Goal: Task Accomplishment & Management: Use online tool/utility

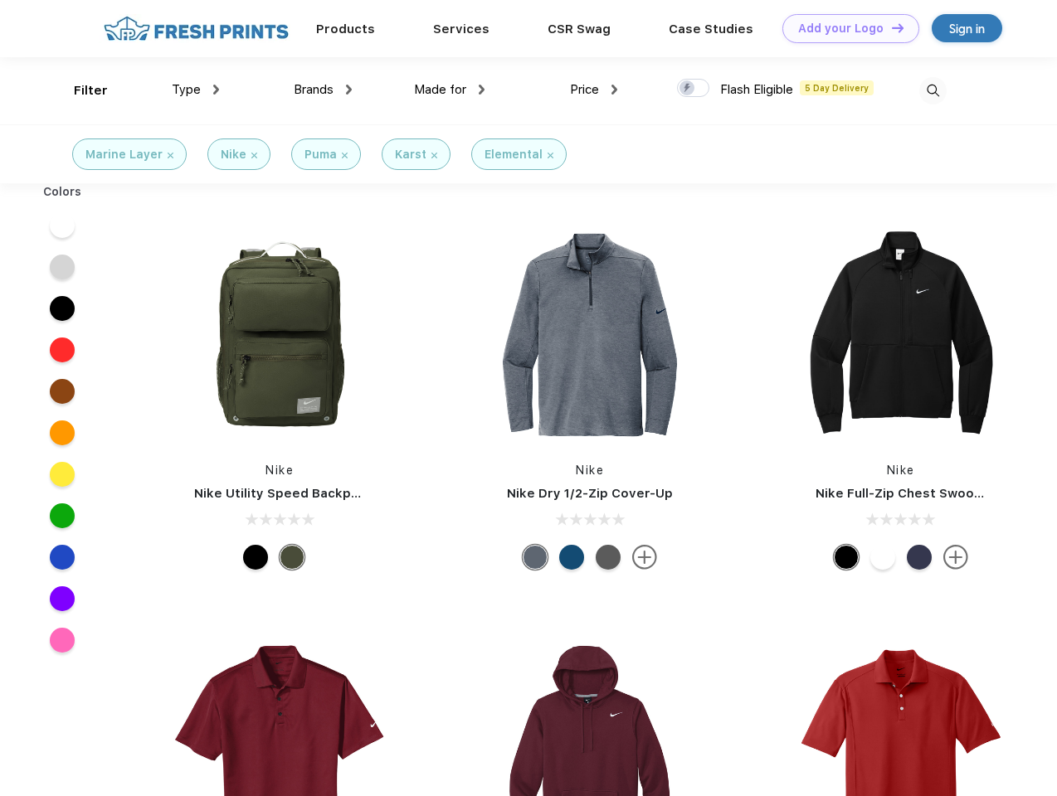
scroll to position [1, 0]
click at [844, 28] on link "Add your Logo Design Tool" at bounding box center [850, 28] width 137 height 29
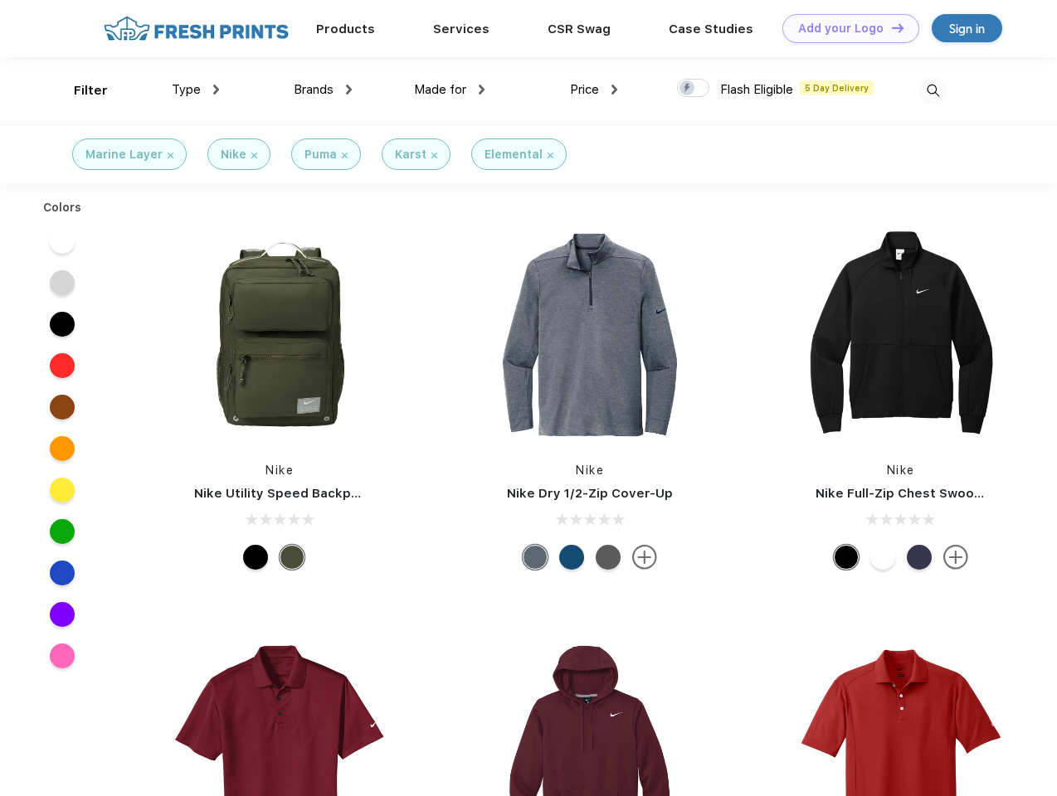
click at [0, 0] on div "Design Tool" at bounding box center [0, 0] width 0 height 0
click at [890, 27] on link "Add your Logo Design Tool" at bounding box center [850, 28] width 137 height 29
click at [80, 90] on div "Filter" at bounding box center [91, 90] width 34 height 19
click at [196, 90] on span "Type" at bounding box center [186, 89] width 29 height 15
click at [323, 90] on span "Brands" at bounding box center [314, 89] width 40 height 15
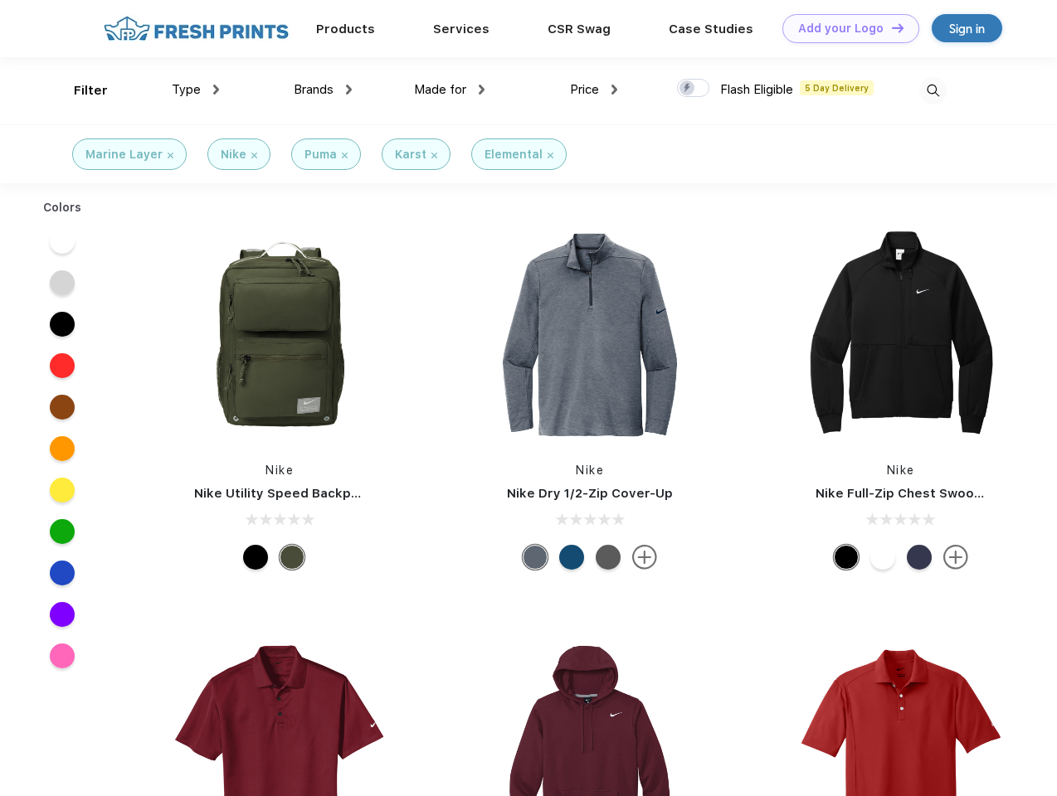
click at [449, 90] on span "Made for" at bounding box center [440, 89] width 52 height 15
click at [594, 90] on span "Price" at bounding box center [584, 89] width 29 height 15
click at [693, 89] on div at bounding box center [693, 88] width 32 height 18
click at [687, 89] on input "checkbox" at bounding box center [682, 83] width 11 height 11
click at [932, 90] on img at bounding box center [932, 90] width 27 height 27
